Goal: Obtain resource: Obtain resource

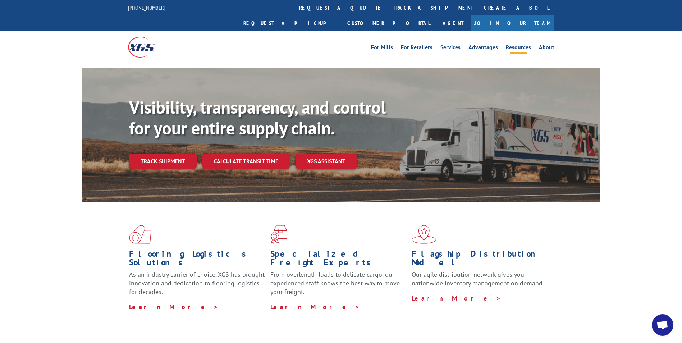
click at [520, 45] on link "Resources" at bounding box center [518, 49] width 25 height 8
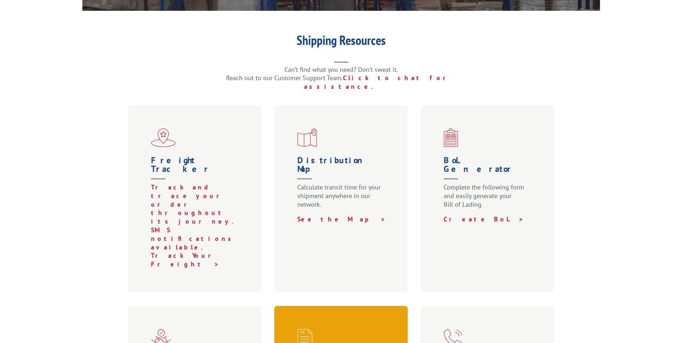
scroll to position [252, 0]
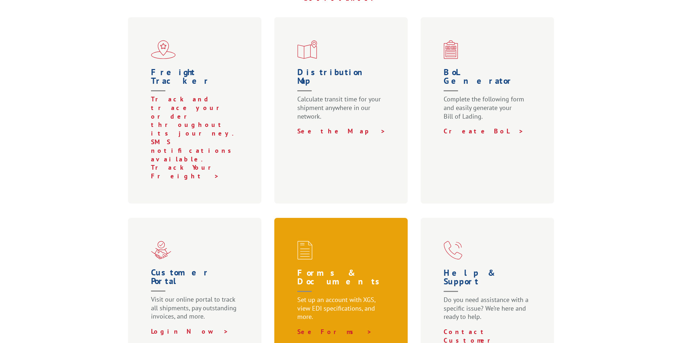
click at [309, 218] on div "Forms & Documents Set up an account with XGS, view EDI specifications, and more…" at bounding box center [342, 297] width 134 height 159
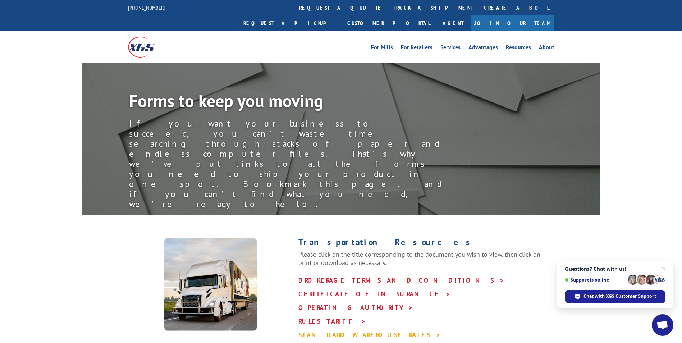
click at [331, 331] on link "STANDARD WAREHOUSE RATES >" at bounding box center [370, 335] width 143 height 8
